Goal: Task Accomplishment & Management: Complete application form

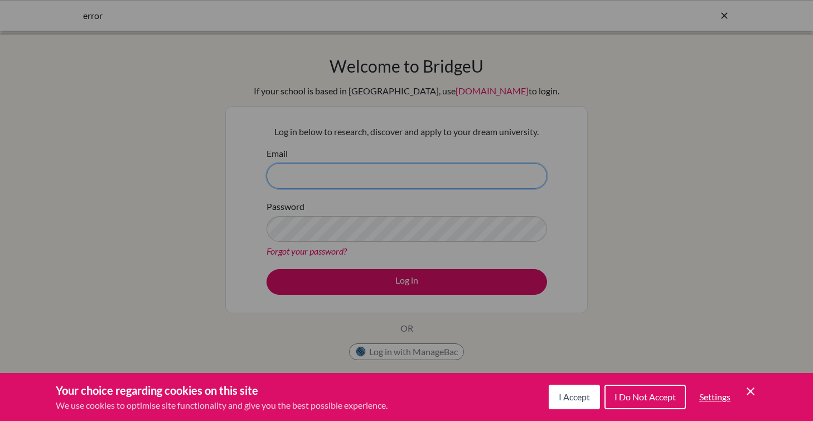
type input "[EMAIL_ADDRESS][DOMAIN_NAME]"
click at [579, 398] on span "I Accept" at bounding box center [574, 396] width 31 height 11
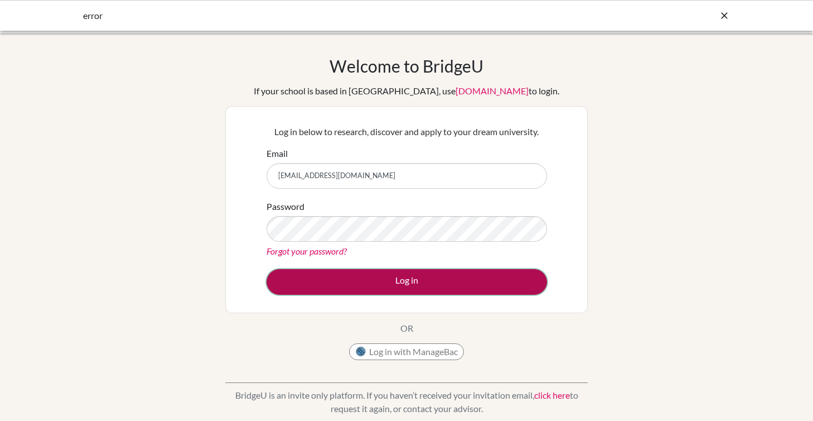
click at [412, 282] on button "Log in" at bounding box center [407, 282] width 281 height 26
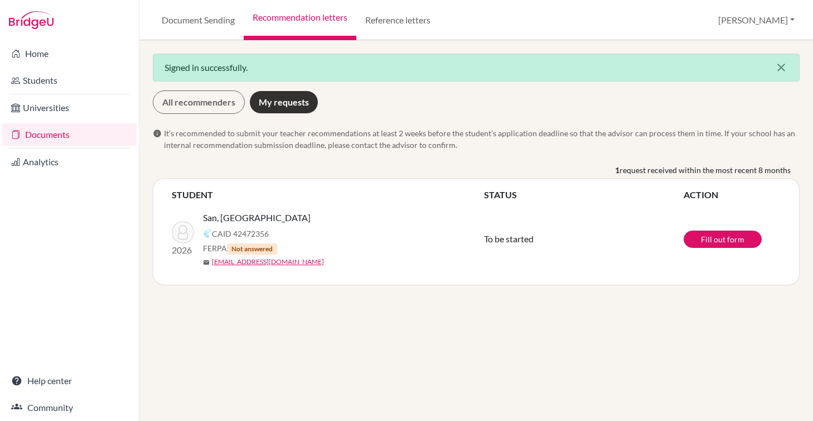
click at [778, 71] on icon "close" at bounding box center [781, 67] width 13 height 13
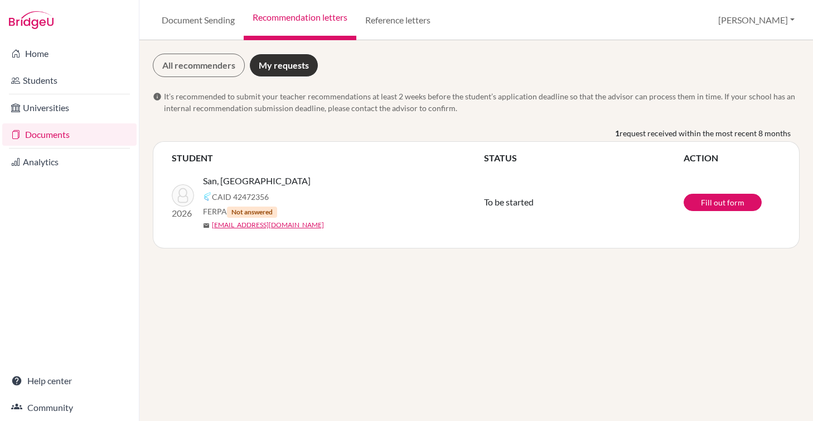
click at [408, 74] on div "All recommenders My requests" at bounding box center [476, 65] width 647 height 23
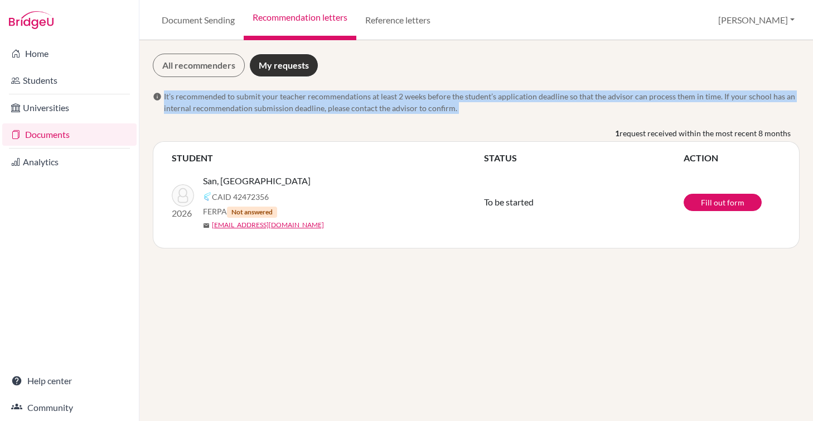
drag, startPoint x: 432, startPoint y: 86, endPoint x: 436, endPoint y: 125, distance: 38.7
click at [436, 125] on div "All recommenders My requests info It’s recommended to submit your teacher recom…" at bounding box center [476, 151] width 647 height 195
click at [503, 107] on span "It’s recommended to submit your teacher recommendations at least 2 weeks before…" at bounding box center [482, 101] width 636 height 23
drag, startPoint x: 446, startPoint y: 84, endPoint x: 449, endPoint y: 110, distance: 25.8
click at [449, 110] on div "All recommenders My requests info It’s recommended to submit your teacher recom…" at bounding box center [476, 151] width 647 height 195
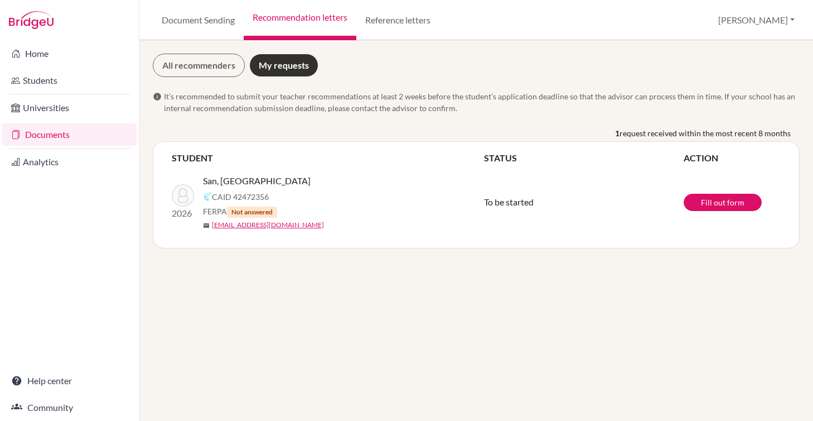
click at [466, 105] on span "It’s recommended to submit your teacher recommendations at least 2 weeks before…" at bounding box center [482, 101] width 636 height 23
click at [715, 200] on link "Fill out form" at bounding box center [723, 202] width 78 height 17
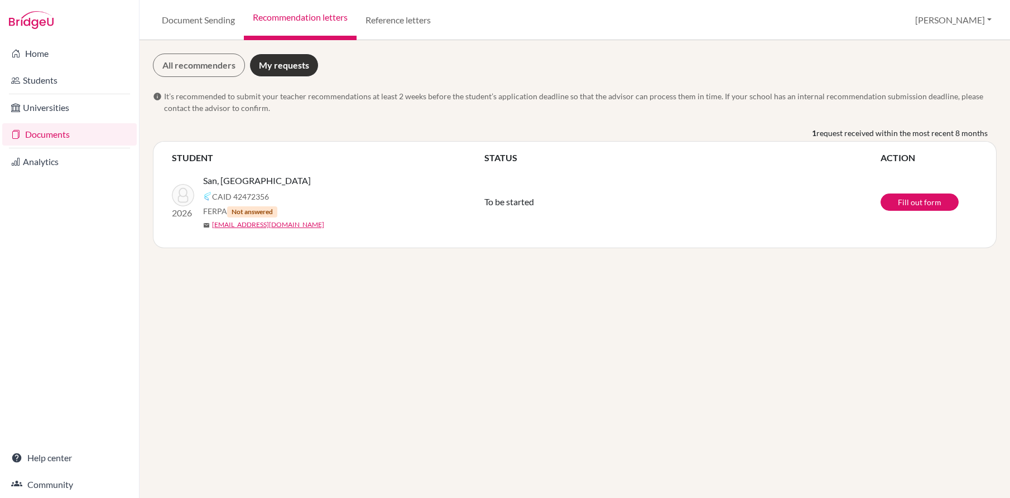
click at [502, 118] on div "All recommenders My requests info It’s recommended to submit your teacher recom…" at bounding box center [574, 151] width 843 height 195
click at [539, 310] on div "All recommenders My requests info It’s recommended to submit your teacher recom…" at bounding box center [574, 269] width 870 height 458
